Goal: Task Accomplishment & Management: Use online tool/utility

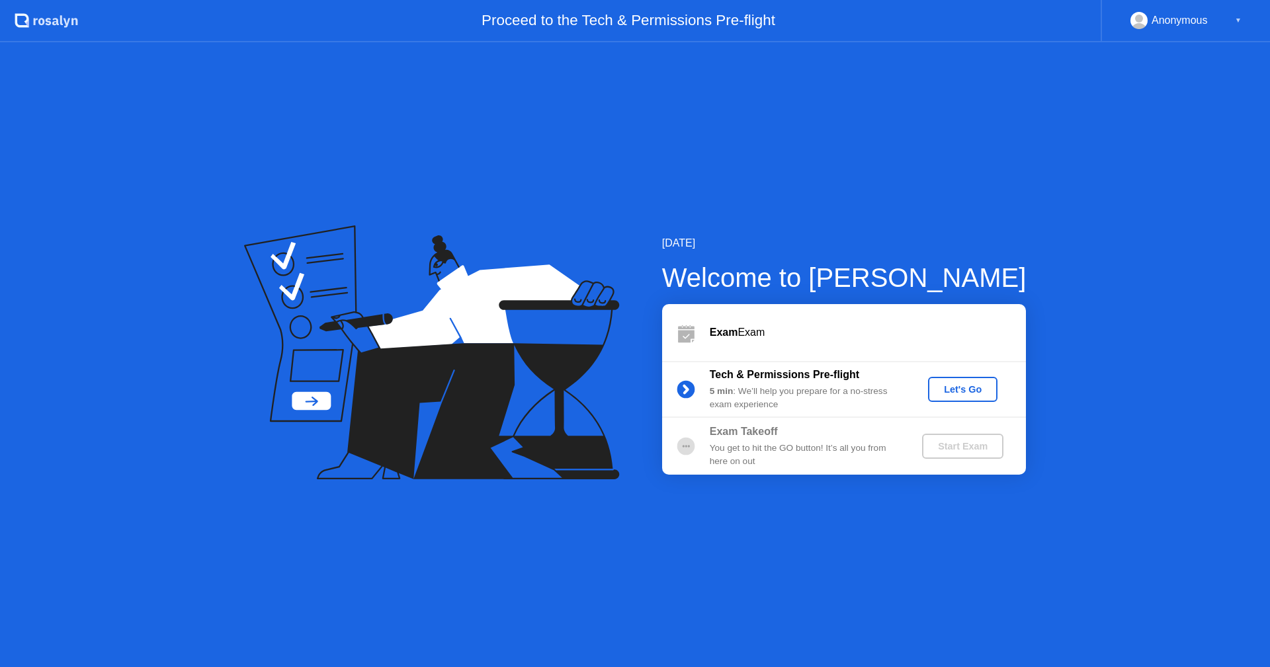
click at [947, 391] on div "Let's Go" at bounding box center [962, 389] width 59 height 11
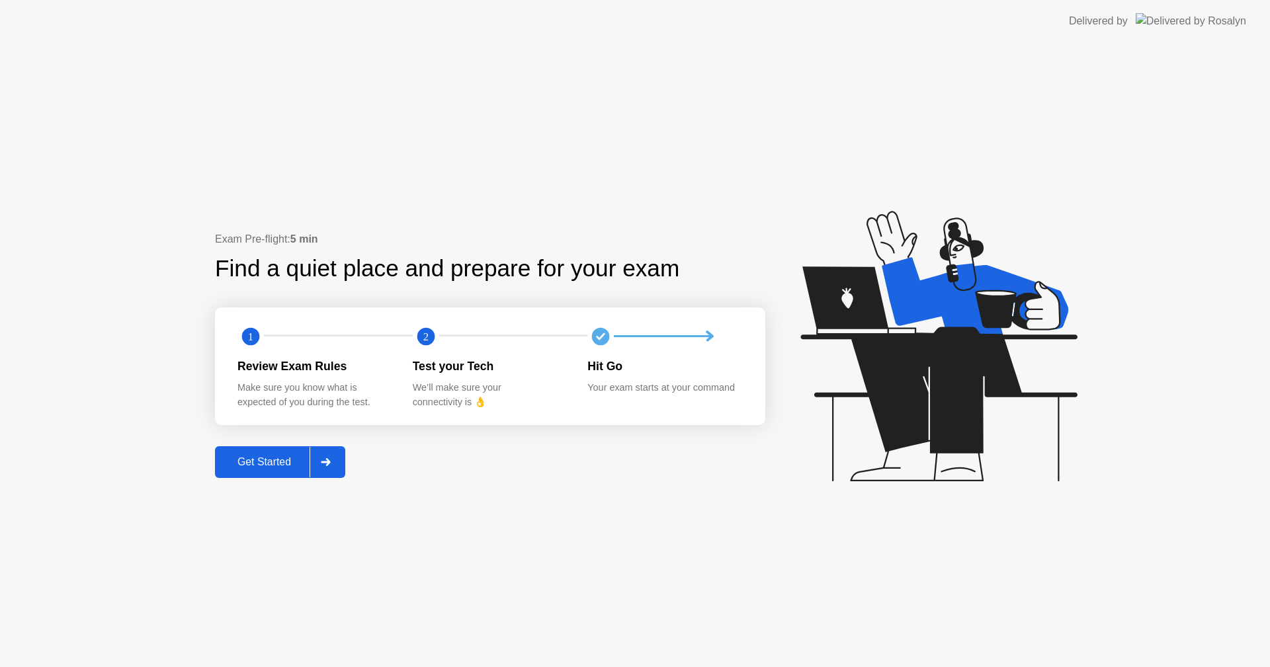
click at [306, 456] on div "Get Started" at bounding box center [264, 462] width 91 height 12
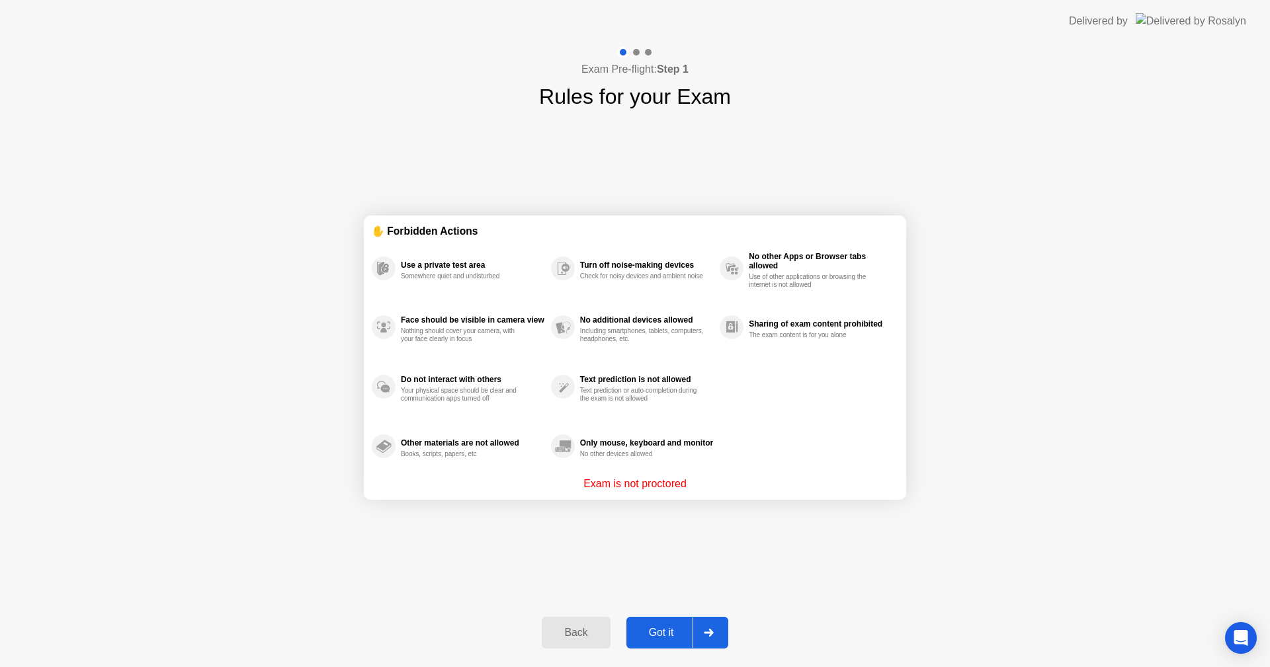
click at [674, 622] on button "Got it" at bounding box center [677, 633] width 102 height 32
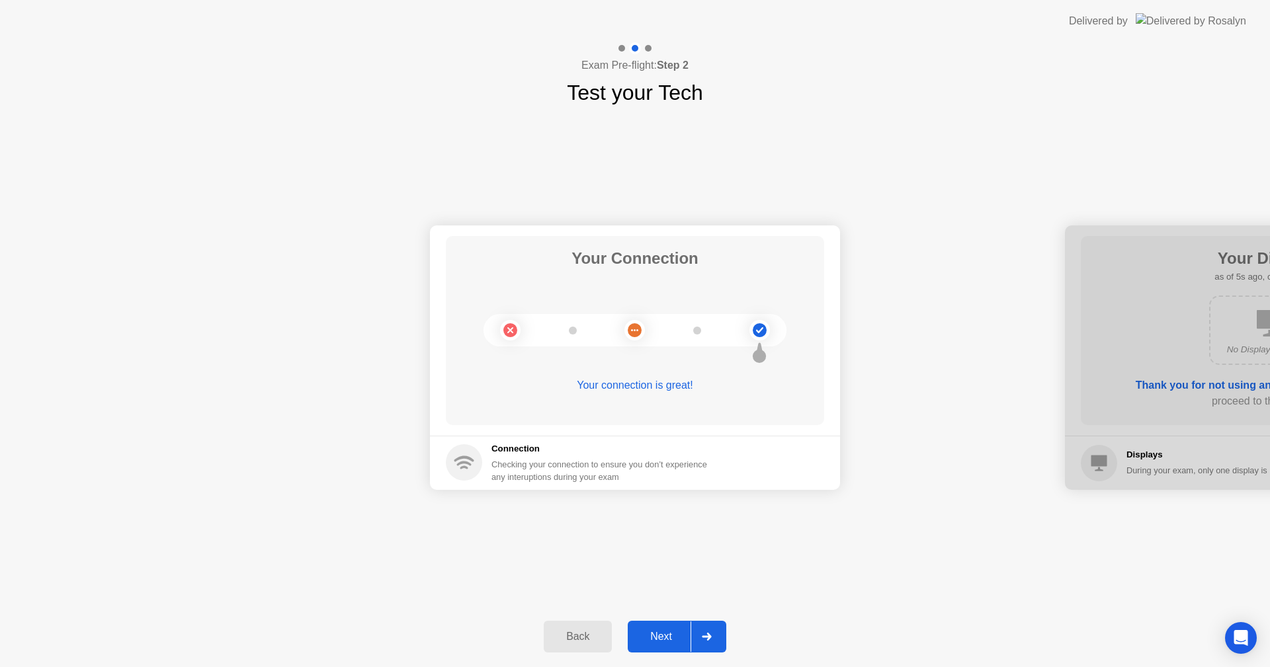
click at [645, 562] on div "Your Connection Your connection is great! Connection Checking your connection t…" at bounding box center [635, 357] width 1270 height 498
click at [657, 626] on button "Next" at bounding box center [677, 637] width 99 height 32
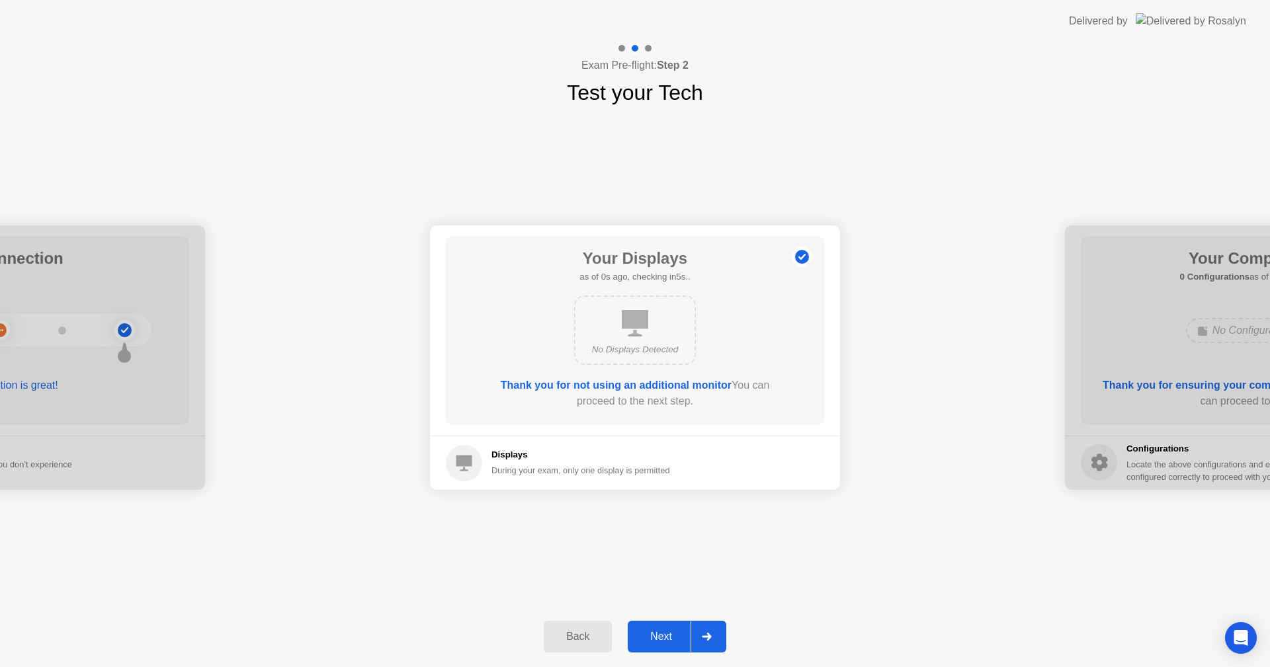
click at [656, 634] on div "Next" at bounding box center [661, 637] width 59 height 12
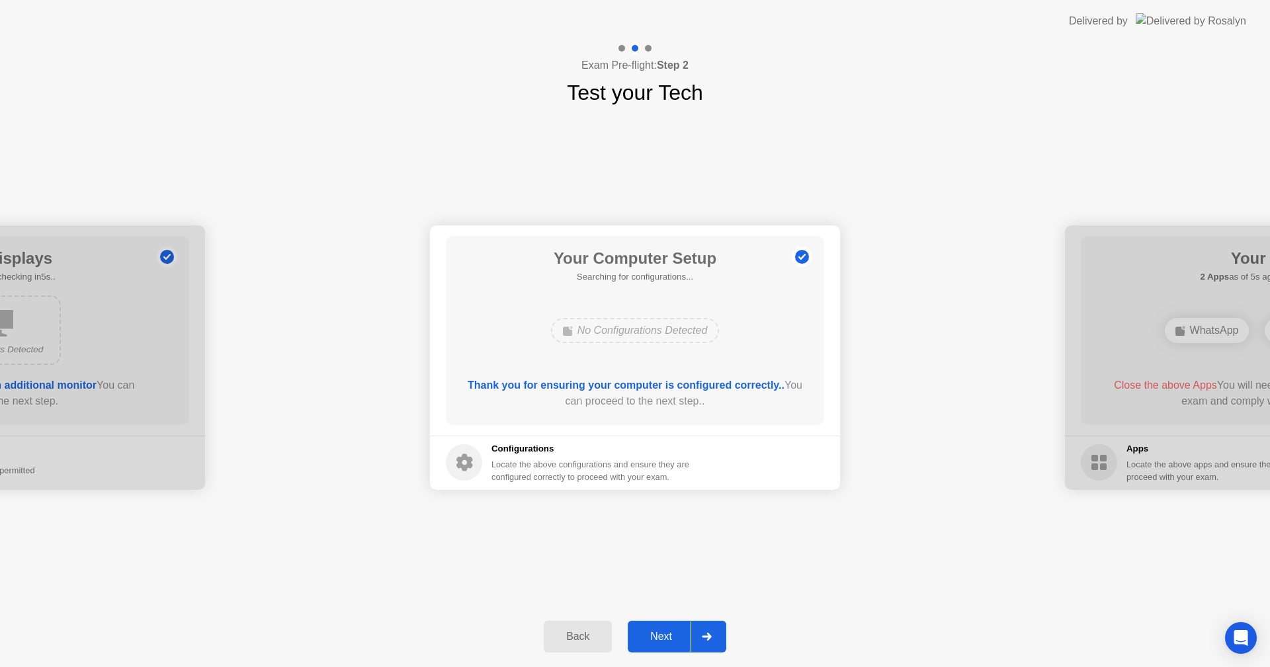
click at [665, 648] on button "Next" at bounding box center [677, 637] width 99 height 32
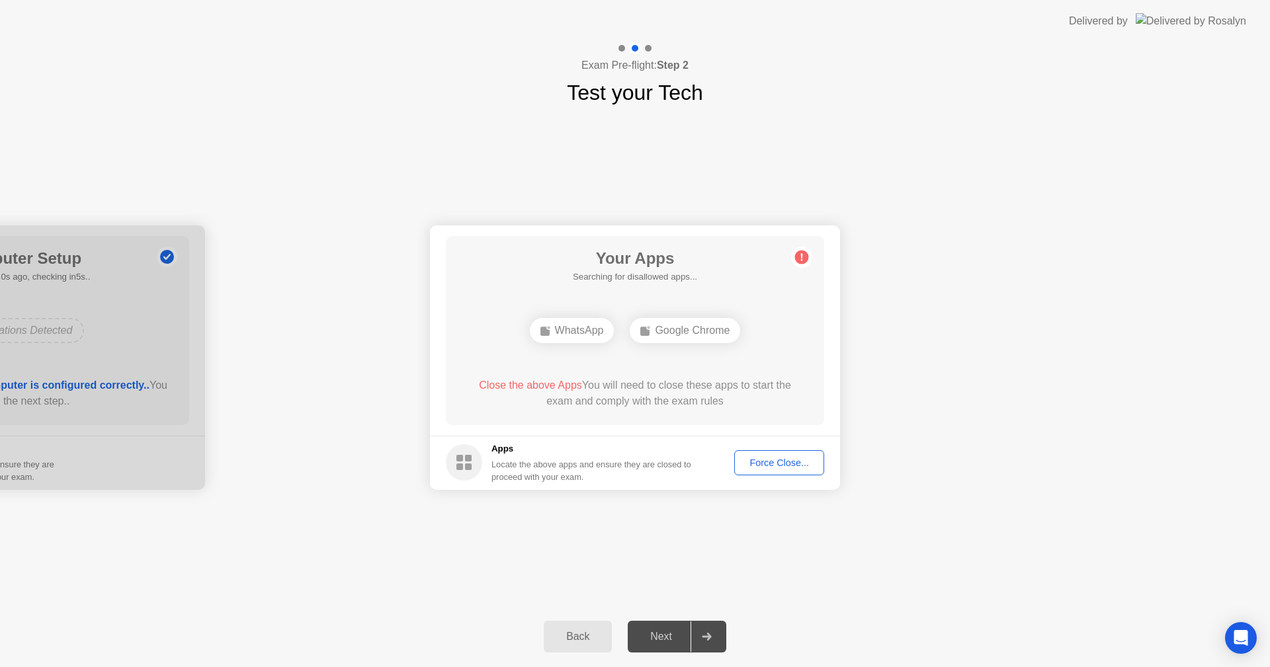
click at [781, 452] on button "Force Close..." at bounding box center [779, 462] width 90 height 25
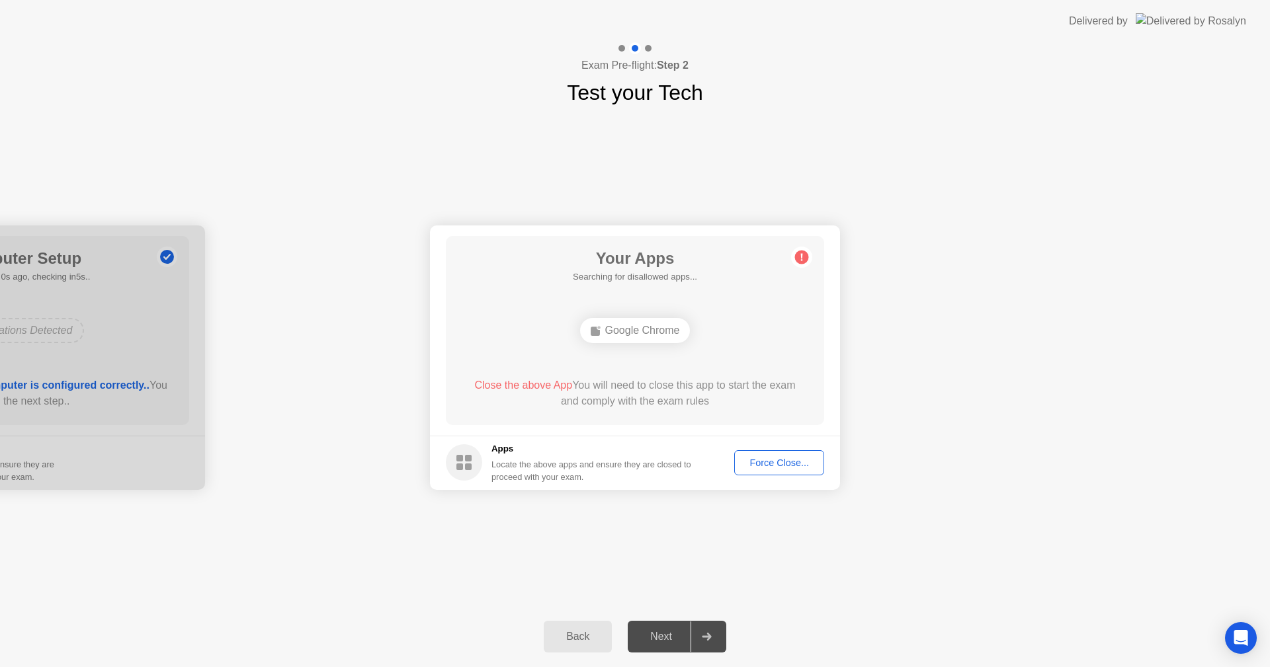
click at [753, 468] on div "Force Close..." at bounding box center [779, 463] width 81 height 11
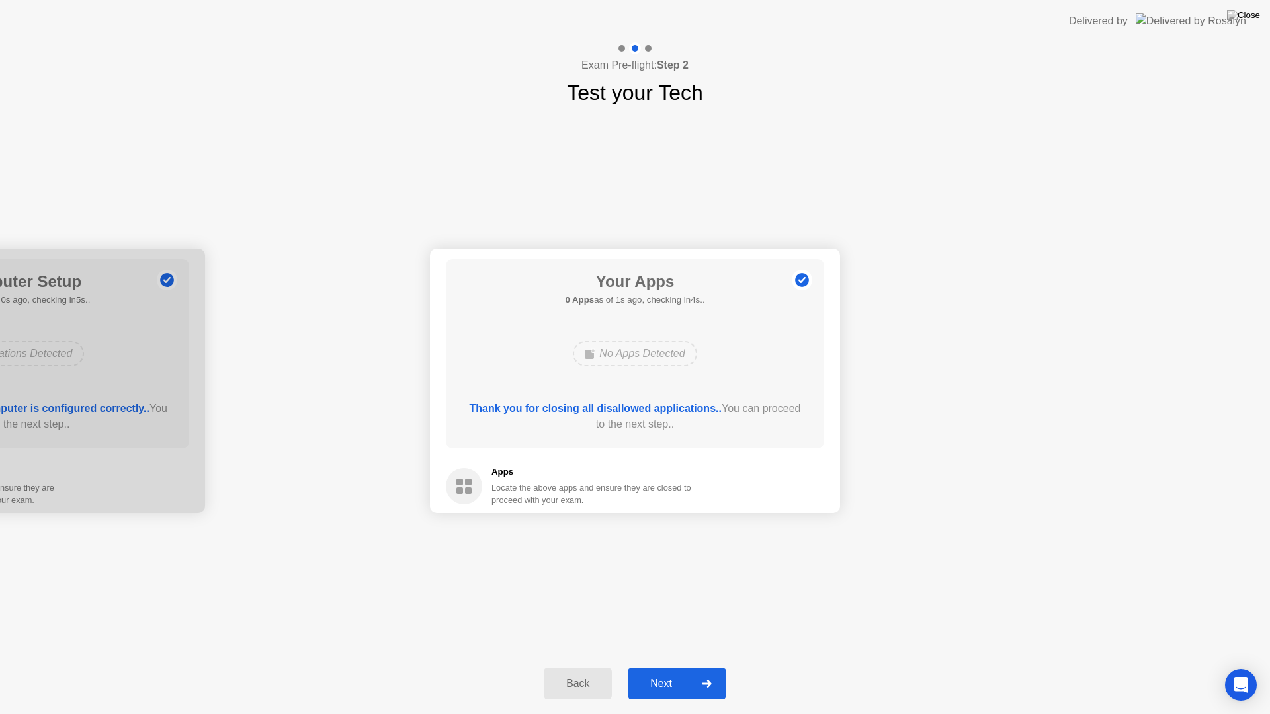
click at [640, 667] on div "Next" at bounding box center [661, 684] width 59 height 12
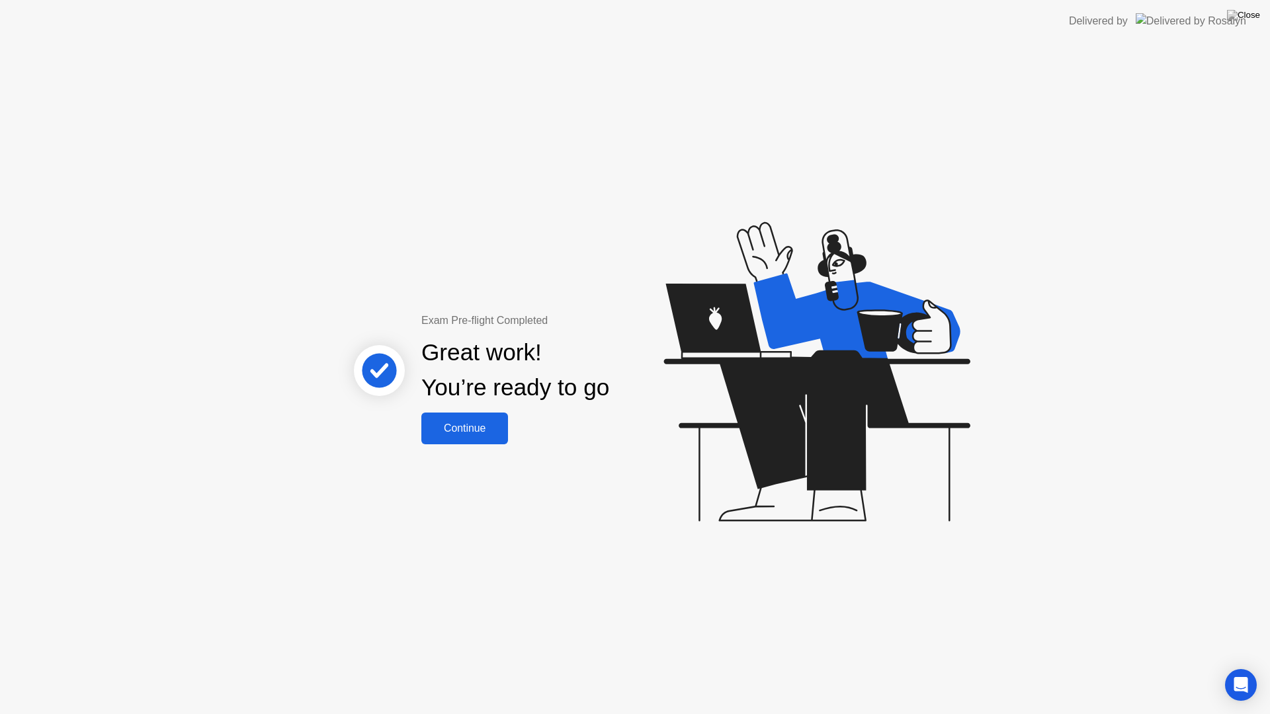
click at [485, 417] on button "Continue" at bounding box center [464, 429] width 87 height 32
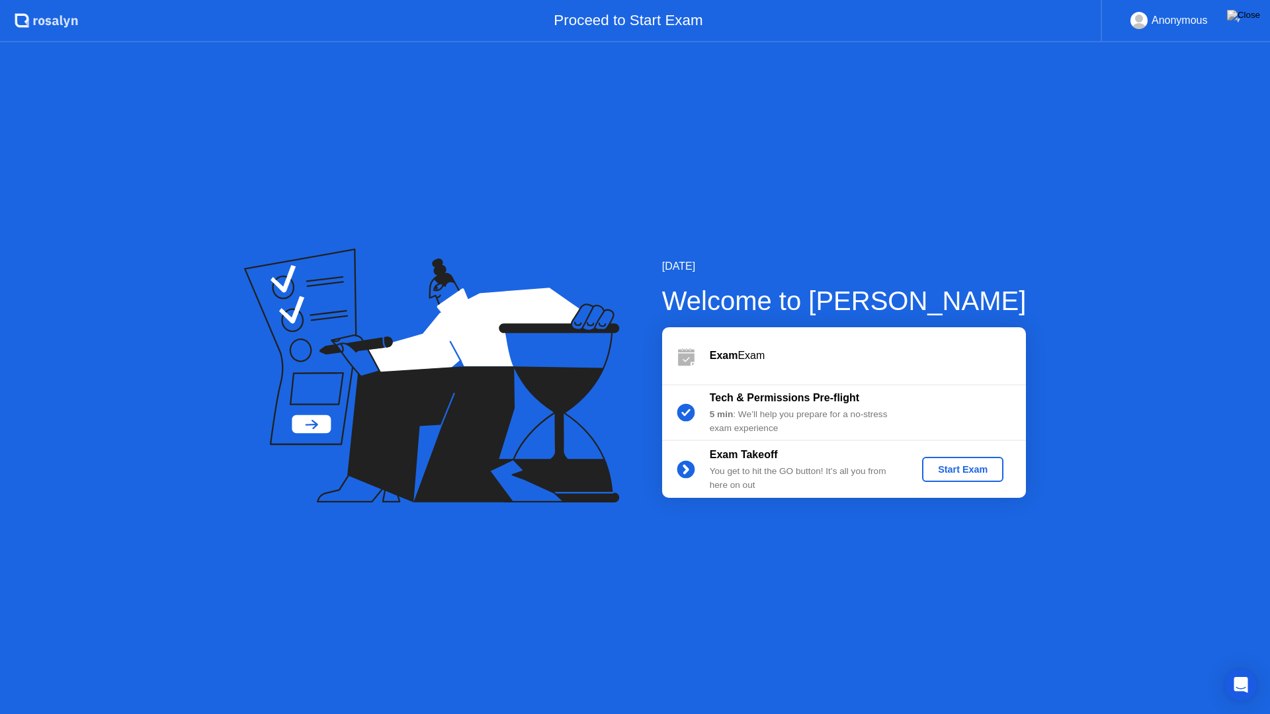
click at [939, 465] on div "Start Exam" at bounding box center [962, 469] width 71 height 11
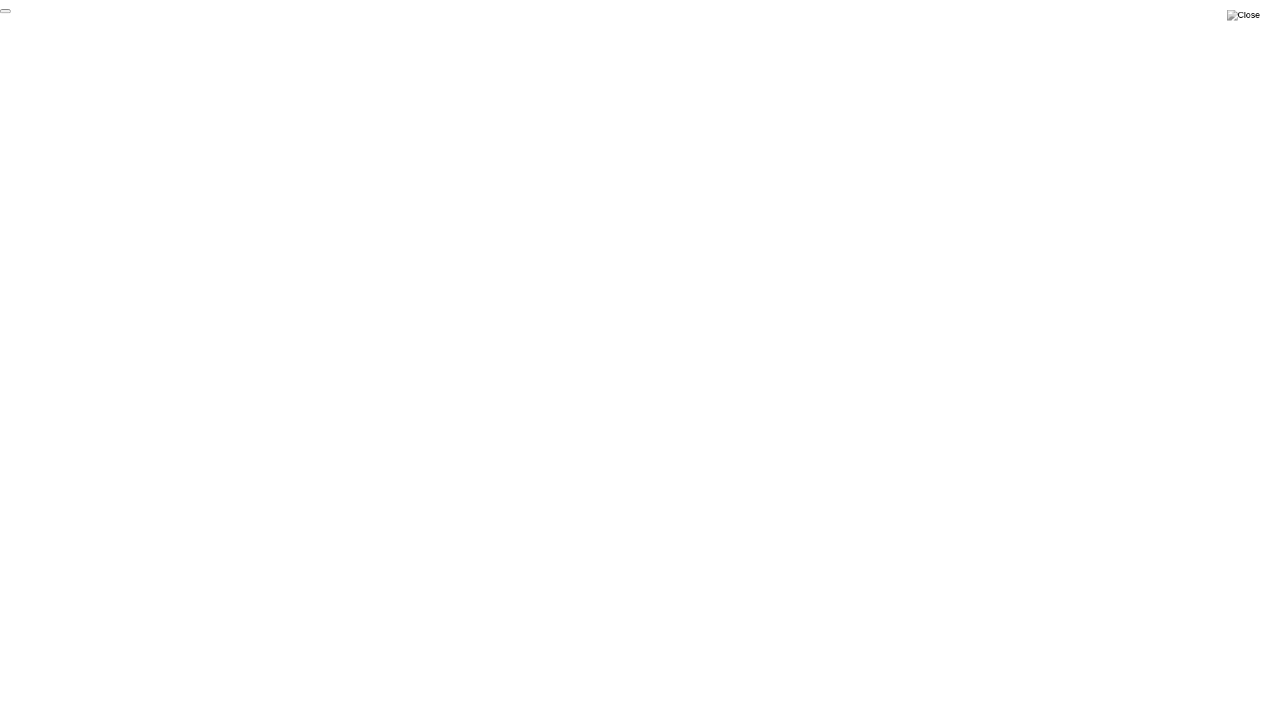
click at [11, 13] on button "End Proctoring Session" at bounding box center [5, 11] width 11 height 4
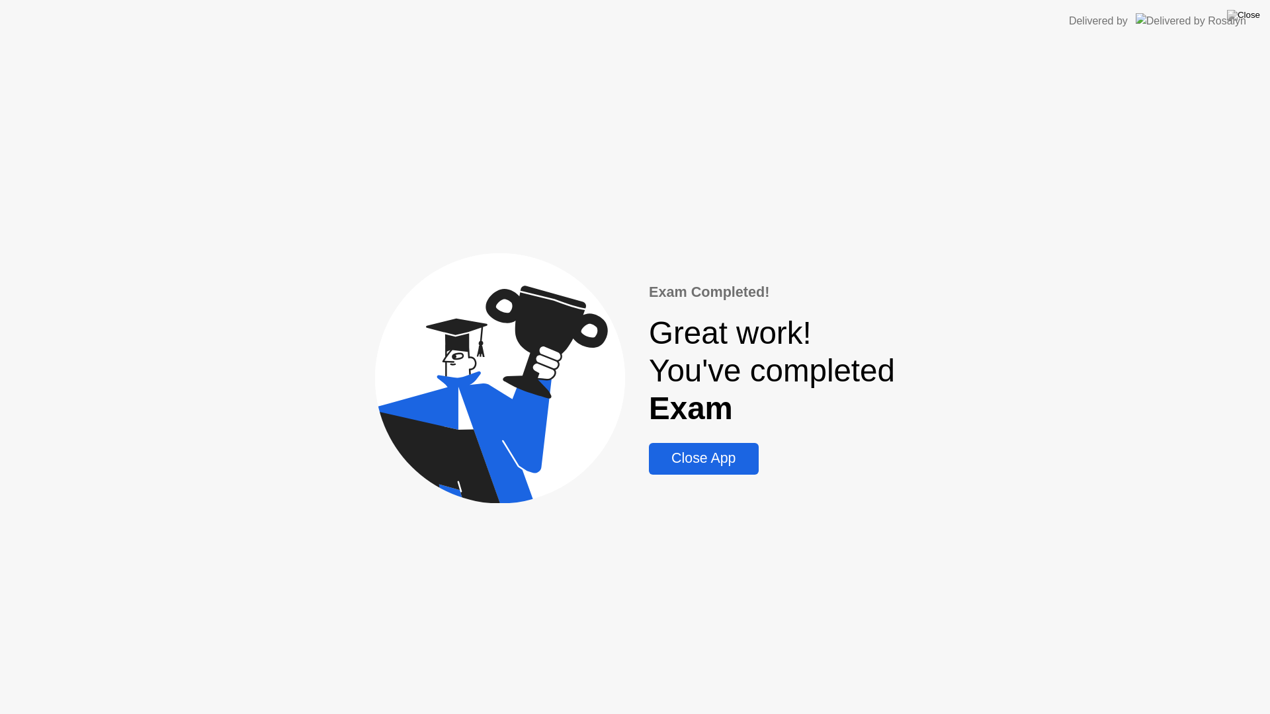
click at [745, 466] on div "Close App" at bounding box center [703, 458] width 101 height 17
